Goal: Check status: Check status

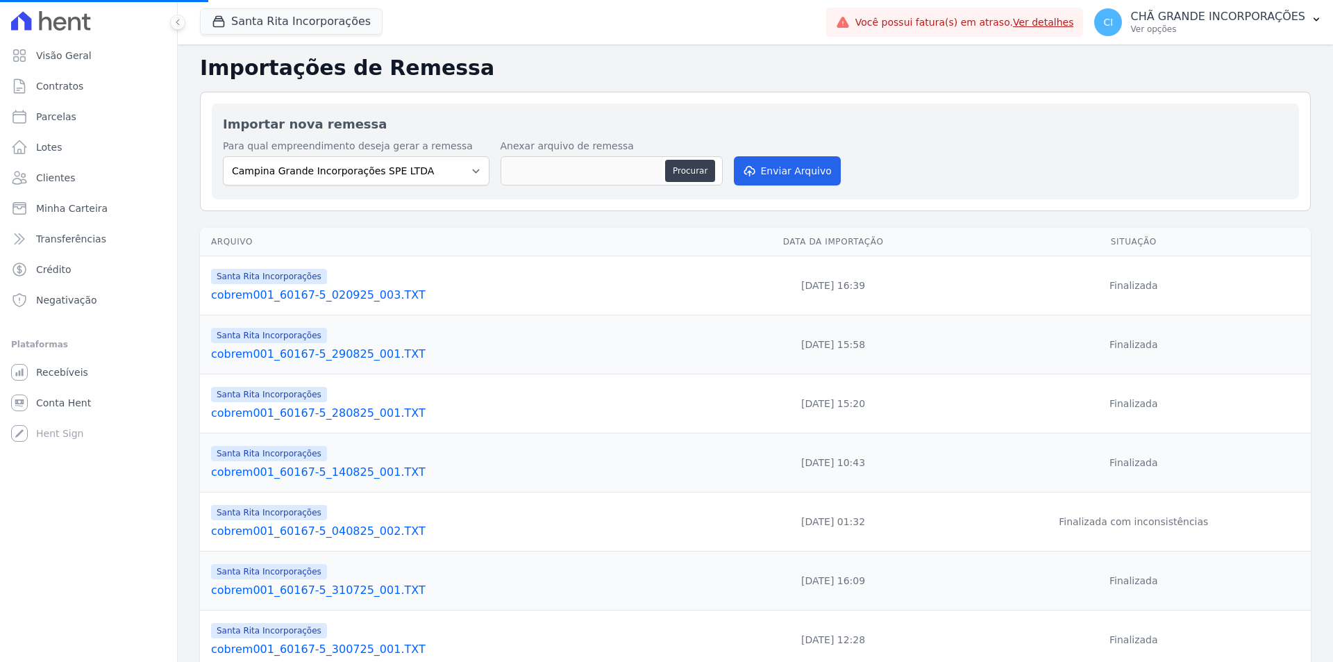
select select
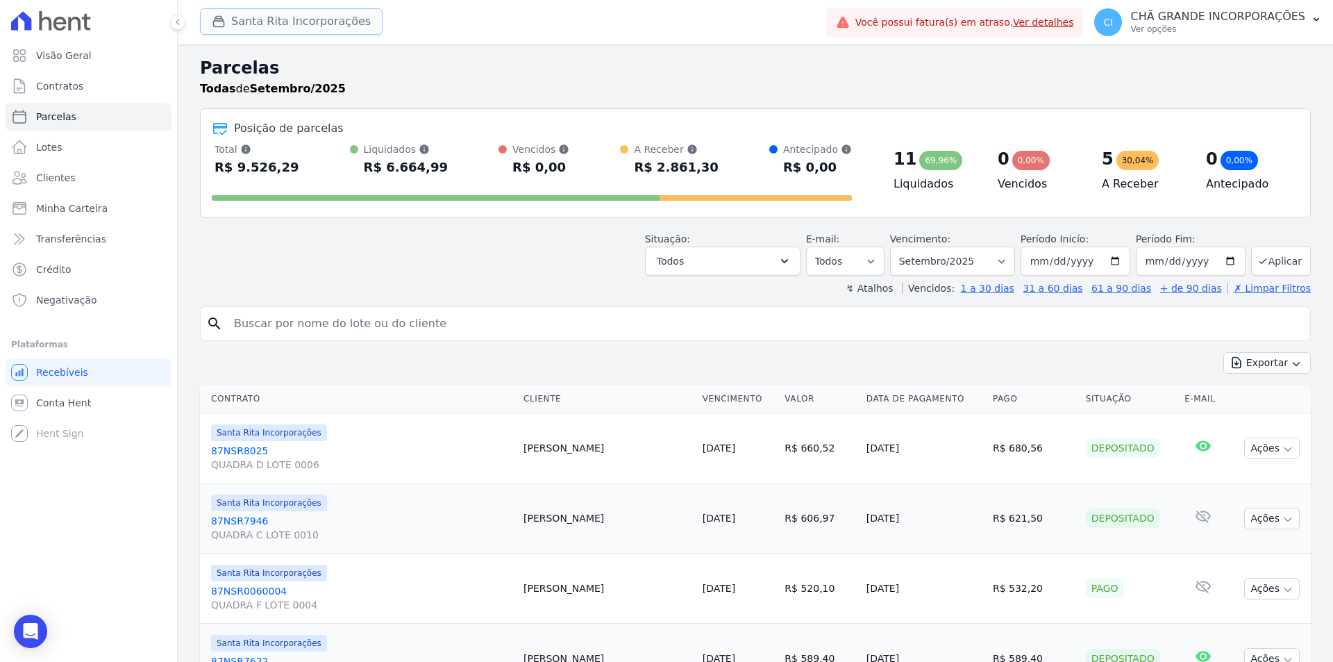
click at [241, 18] on button "Santa Rita Incorporações" at bounding box center [291, 21] width 183 height 26
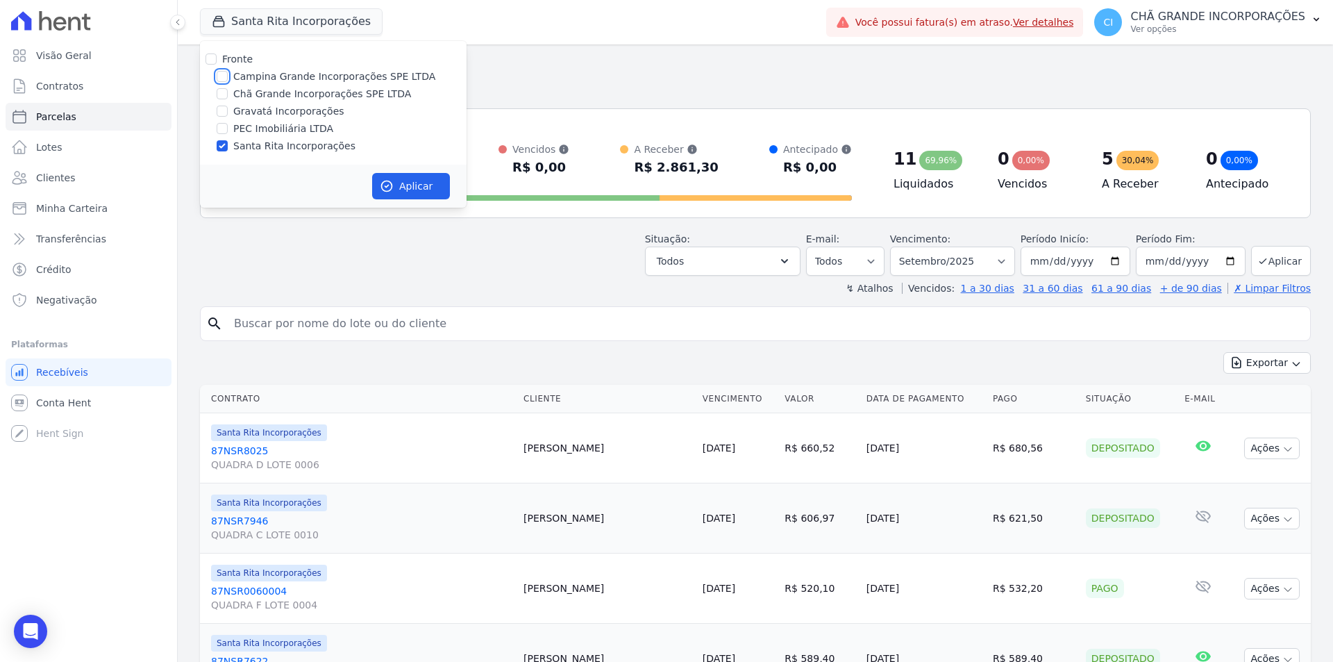
click at [219, 72] on input "Campina Grande Incorporações SPE LTDA" at bounding box center [222, 76] width 11 height 11
checkbox input "true"
click at [221, 144] on input "Santa Rita Incorporações" at bounding box center [222, 145] width 11 height 11
checkbox input "false"
click at [400, 180] on button "Aplicar" at bounding box center [411, 186] width 78 height 26
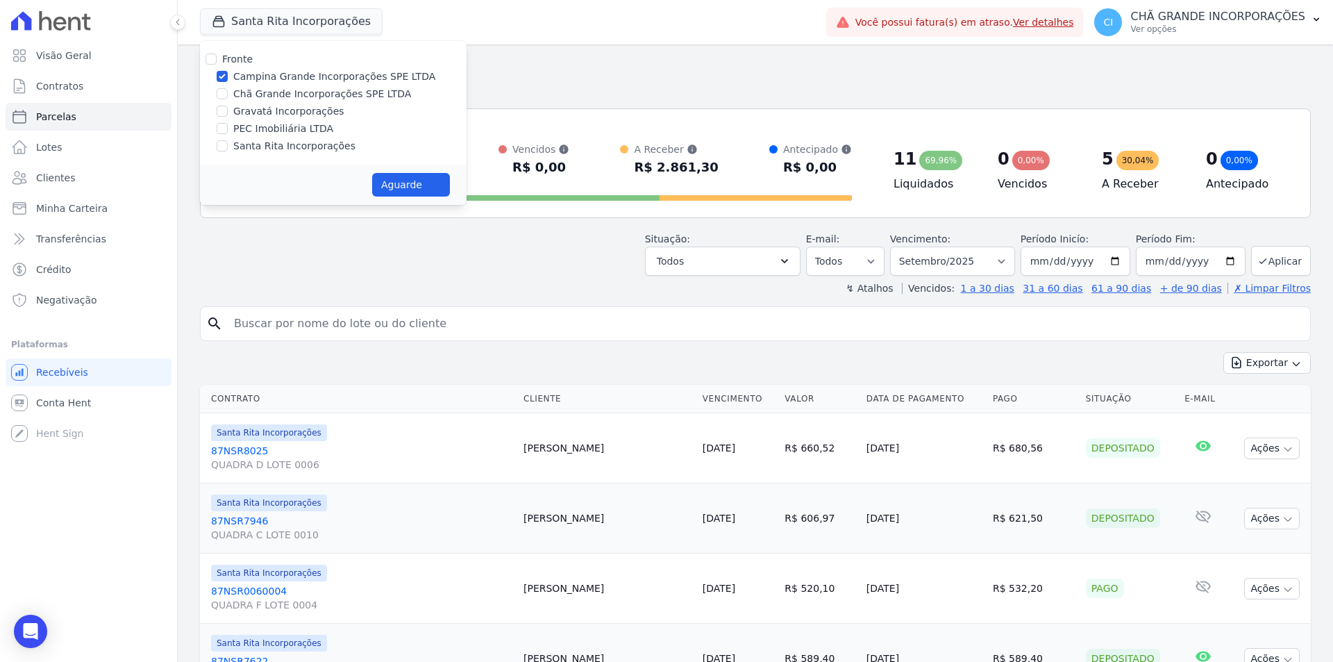
select select
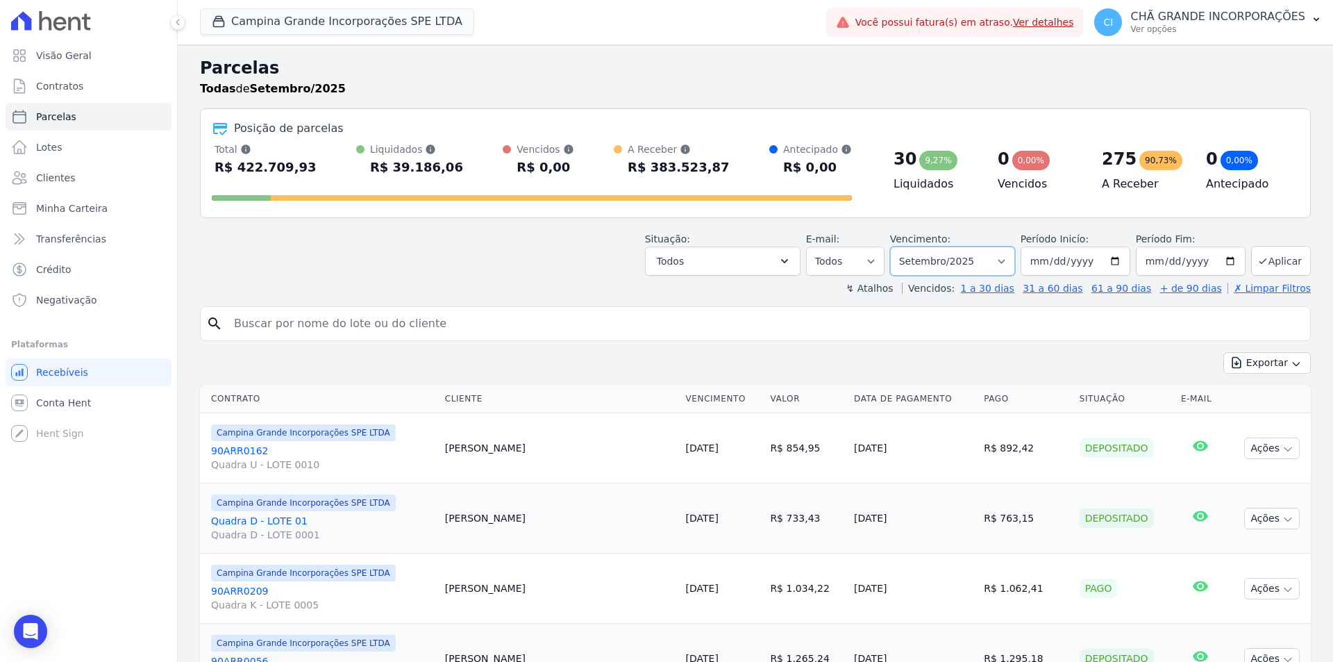
click at [939, 264] on select "Filtrar por período ──────── Todos os meses Janeiro/2023 Fevereiro/2023 Março/2…" at bounding box center [952, 260] width 125 height 29
select select "08/2025"
click at [899, 246] on select "Filtrar por período ──────── Todos os meses Janeiro/2023 Fevereiro/2023 Março/2…" at bounding box center [952, 260] width 125 height 29
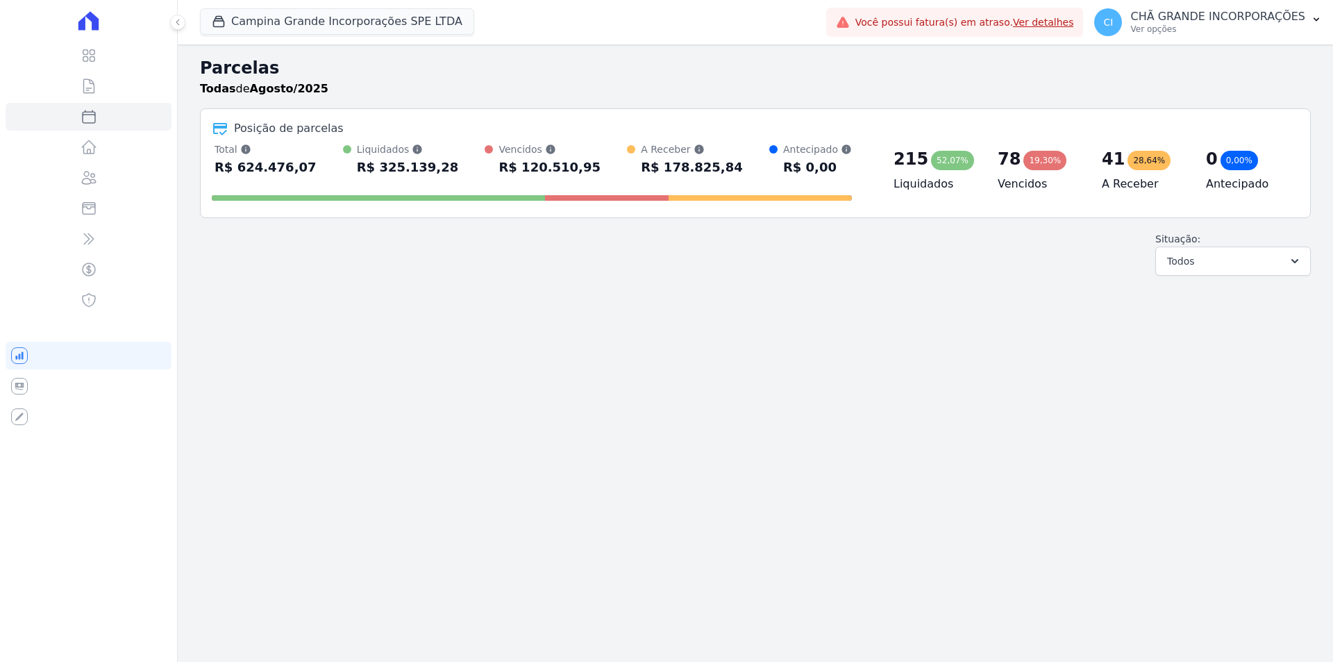
select select
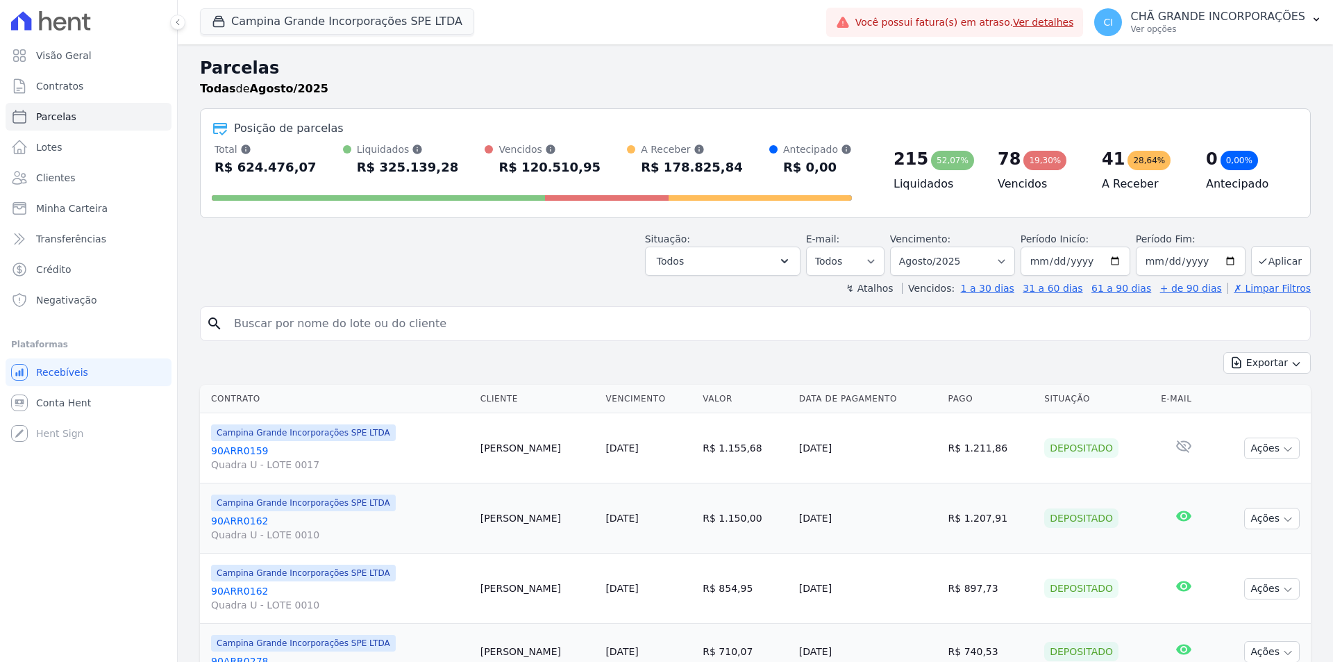
click at [291, 322] on input "search" at bounding box center [765, 324] width 1079 height 28
paste input "[PERSON_NAME] [PERSON_NAME]"
type input "[PERSON_NAME] [PERSON_NAME]"
select select
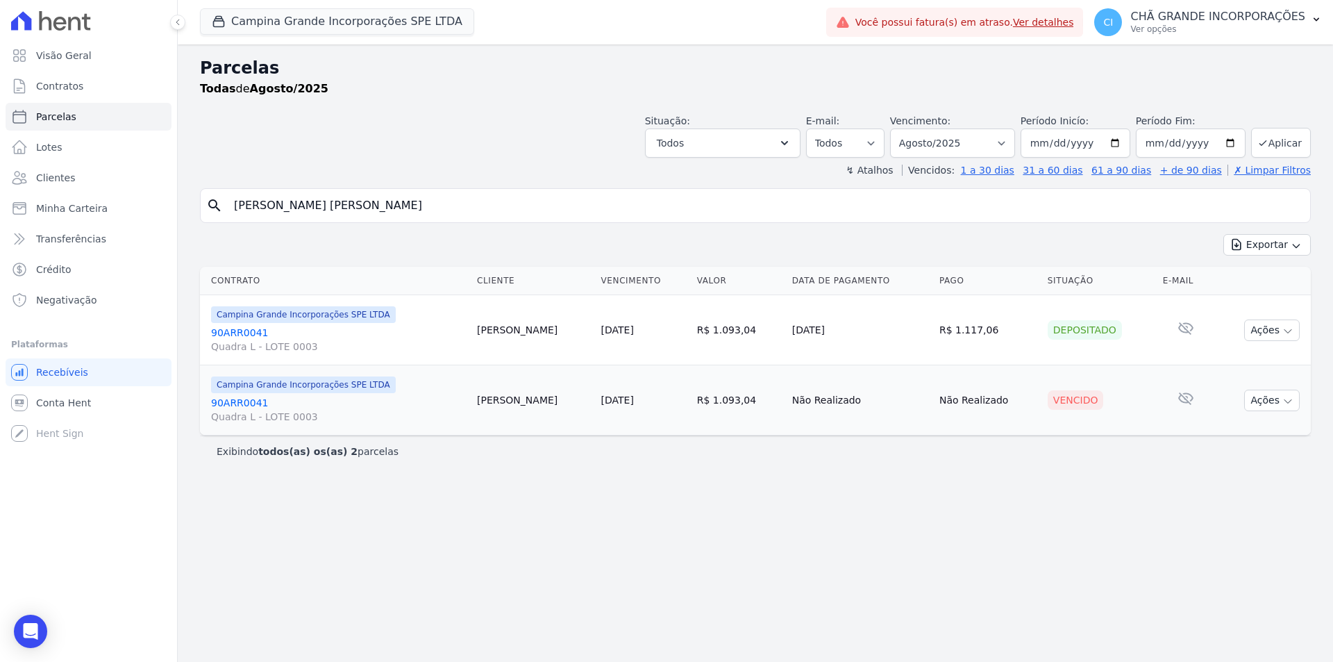
click at [246, 401] on link "90ARR0041 Quadra L - LOTE 0003" at bounding box center [338, 410] width 255 height 28
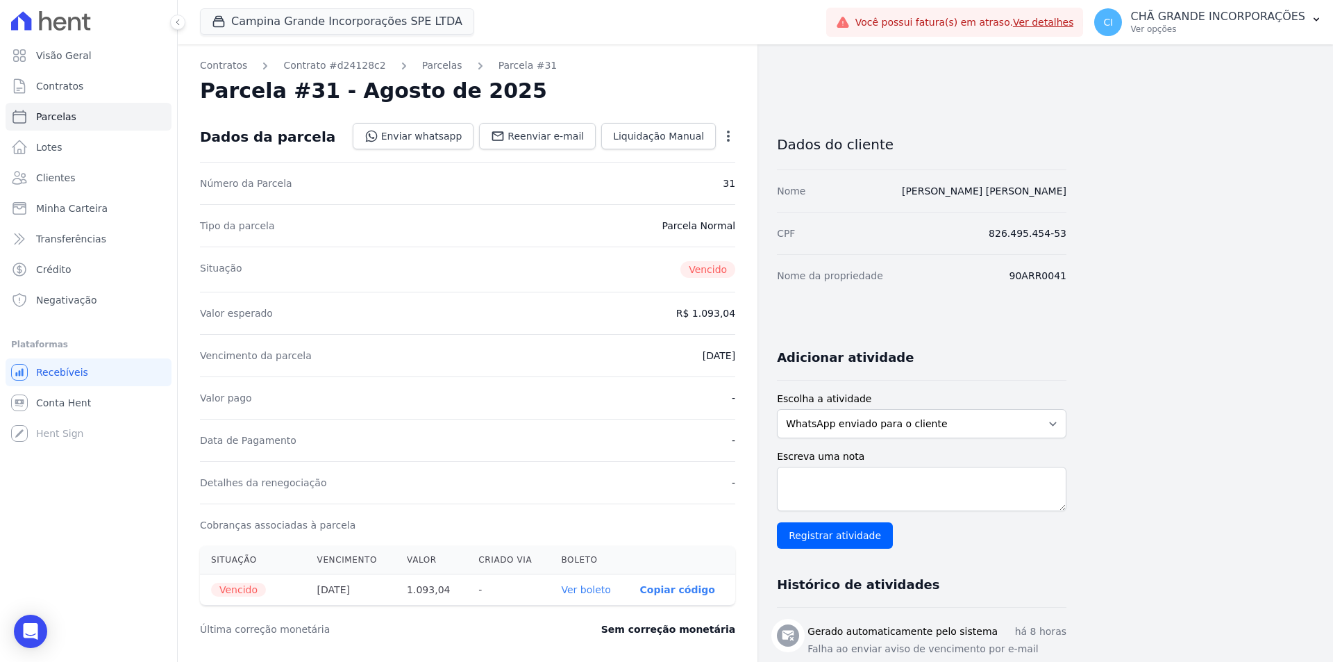
click at [578, 591] on link "Ver boleto" at bounding box center [586, 589] width 49 height 11
